Goal: Find specific page/section: Find specific page/section

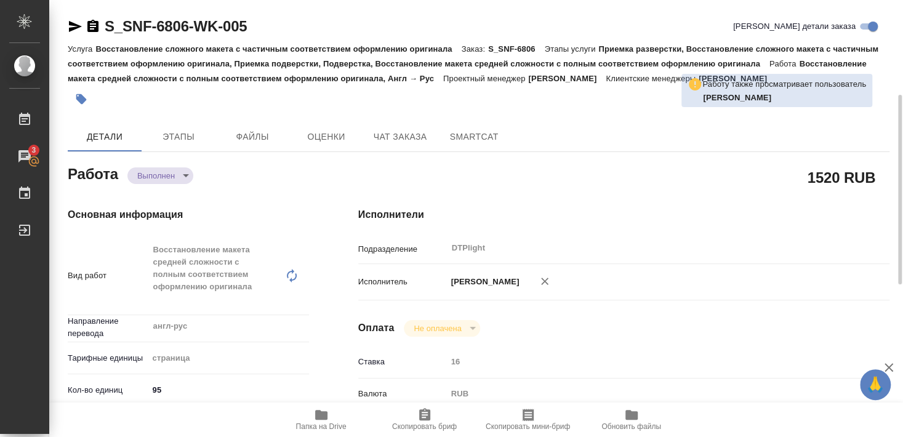
scroll to position [66, 0]
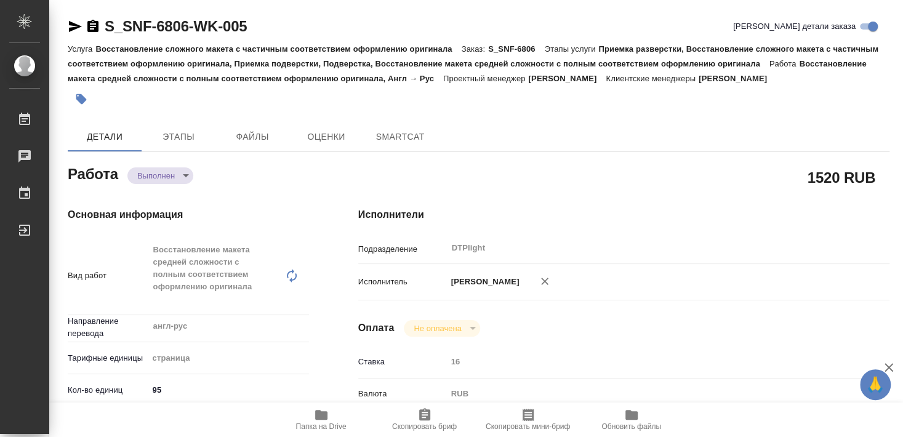
type textarea "x"
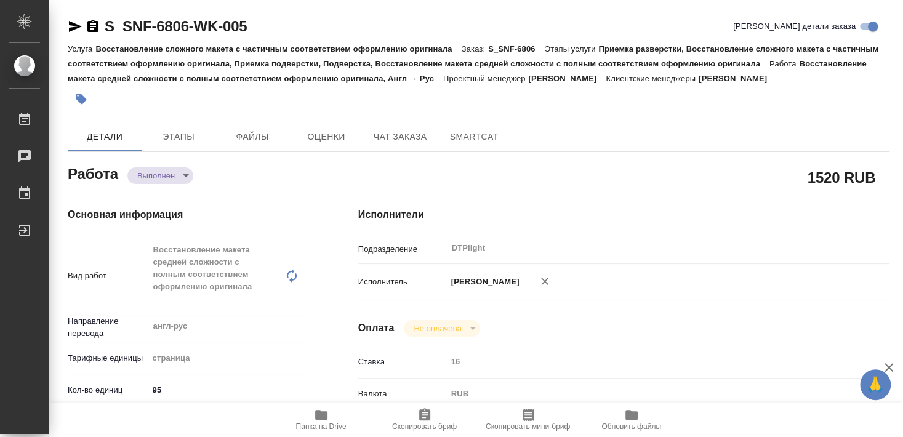
type textarea "x"
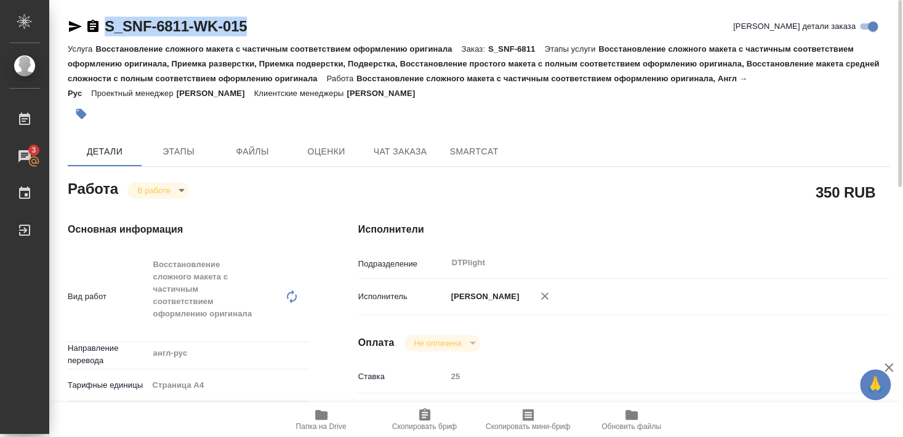
click at [72, 23] on icon "button" at bounding box center [75, 26] width 13 height 11
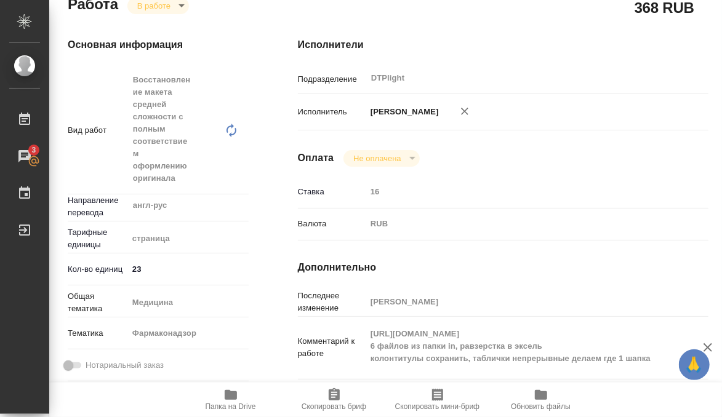
scroll to position [214, 0]
